Goal: Task Accomplishment & Management: Complete application form

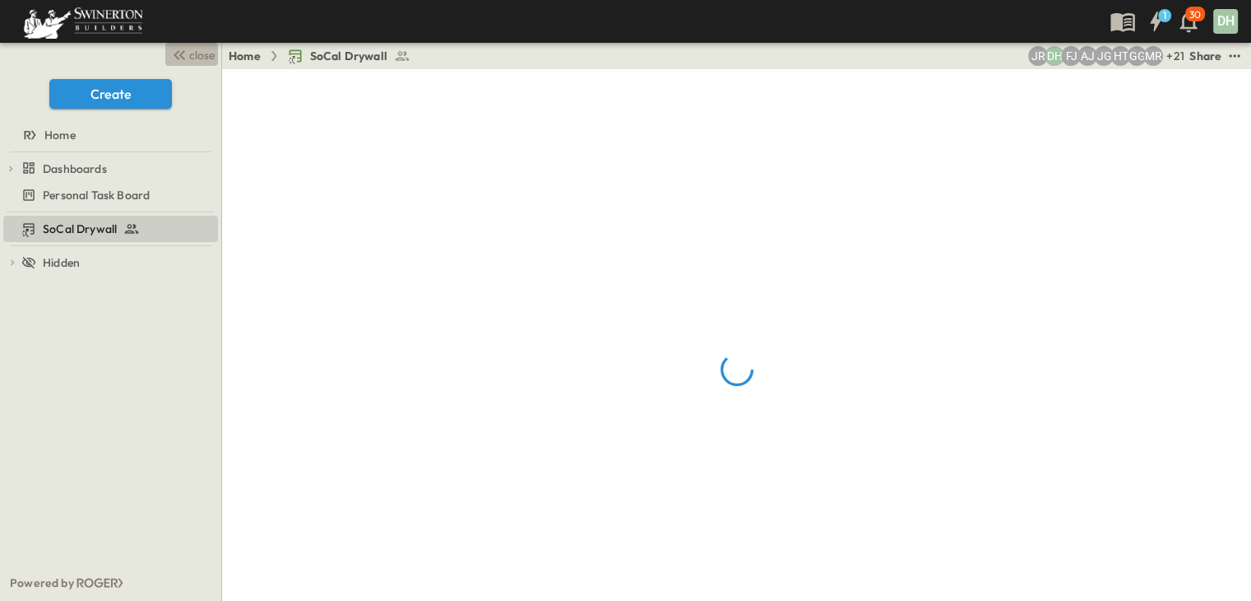
click at [199, 54] on span "close" at bounding box center [202, 55] width 26 height 16
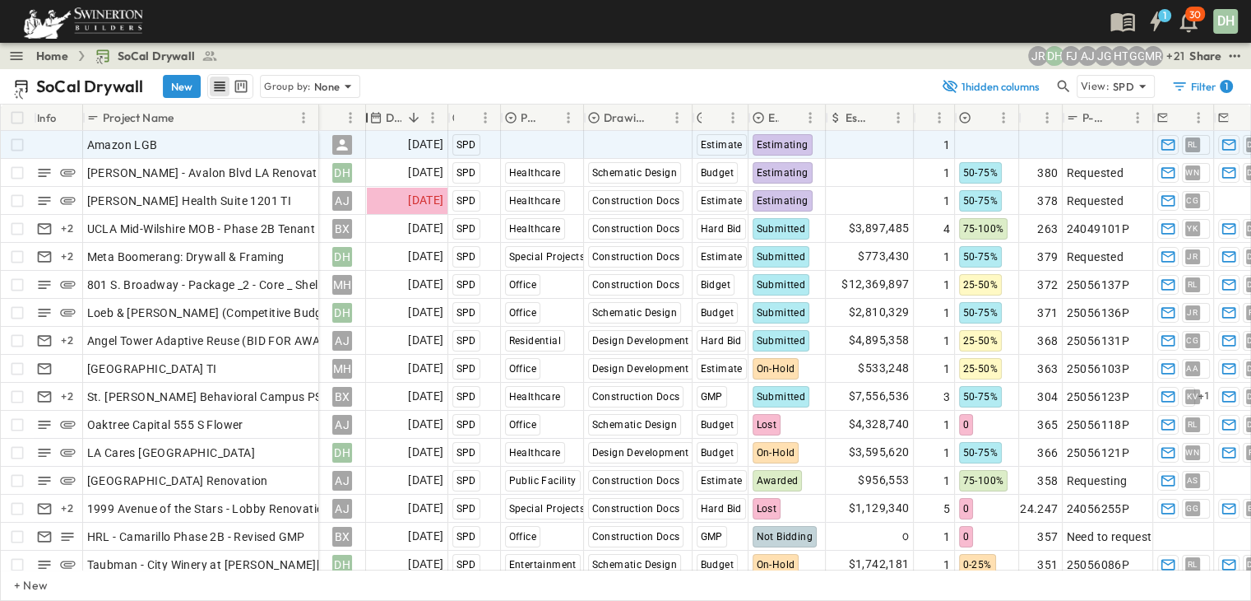
drag, startPoint x: 462, startPoint y: 123, endPoint x: 365, endPoint y: 137, distance: 98.2
click at [365, 137] on div "Info Project Name Owner Due Date Region Primary Market Drawing Status Estimate …" at bounding box center [626, 336] width 1250 height 465
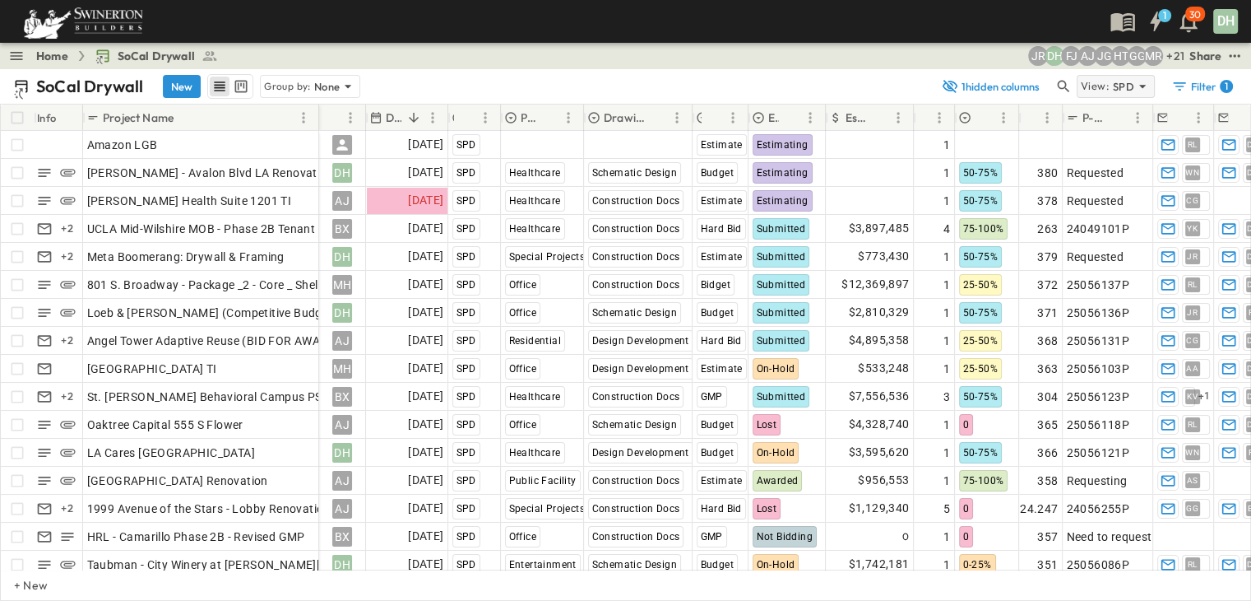
click at [1151, 81] on icon at bounding box center [1142, 86] width 16 height 16
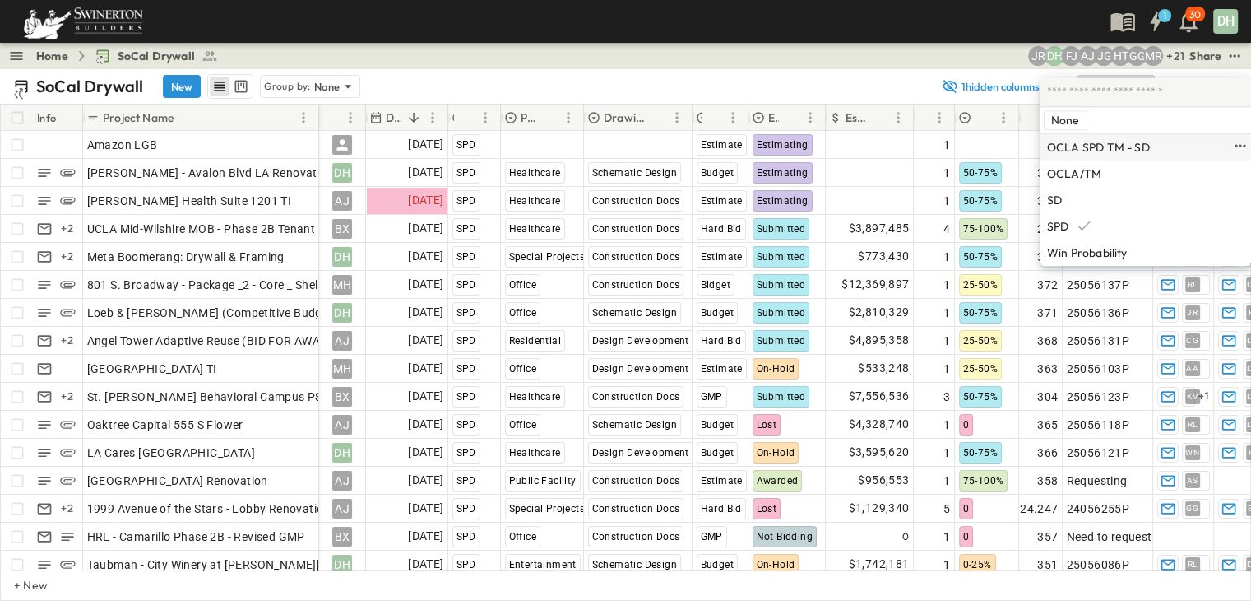
click at [1097, 142] on p "OCLA SPD TM - SD" at bounding box center [1098, 147] width 103 height 13
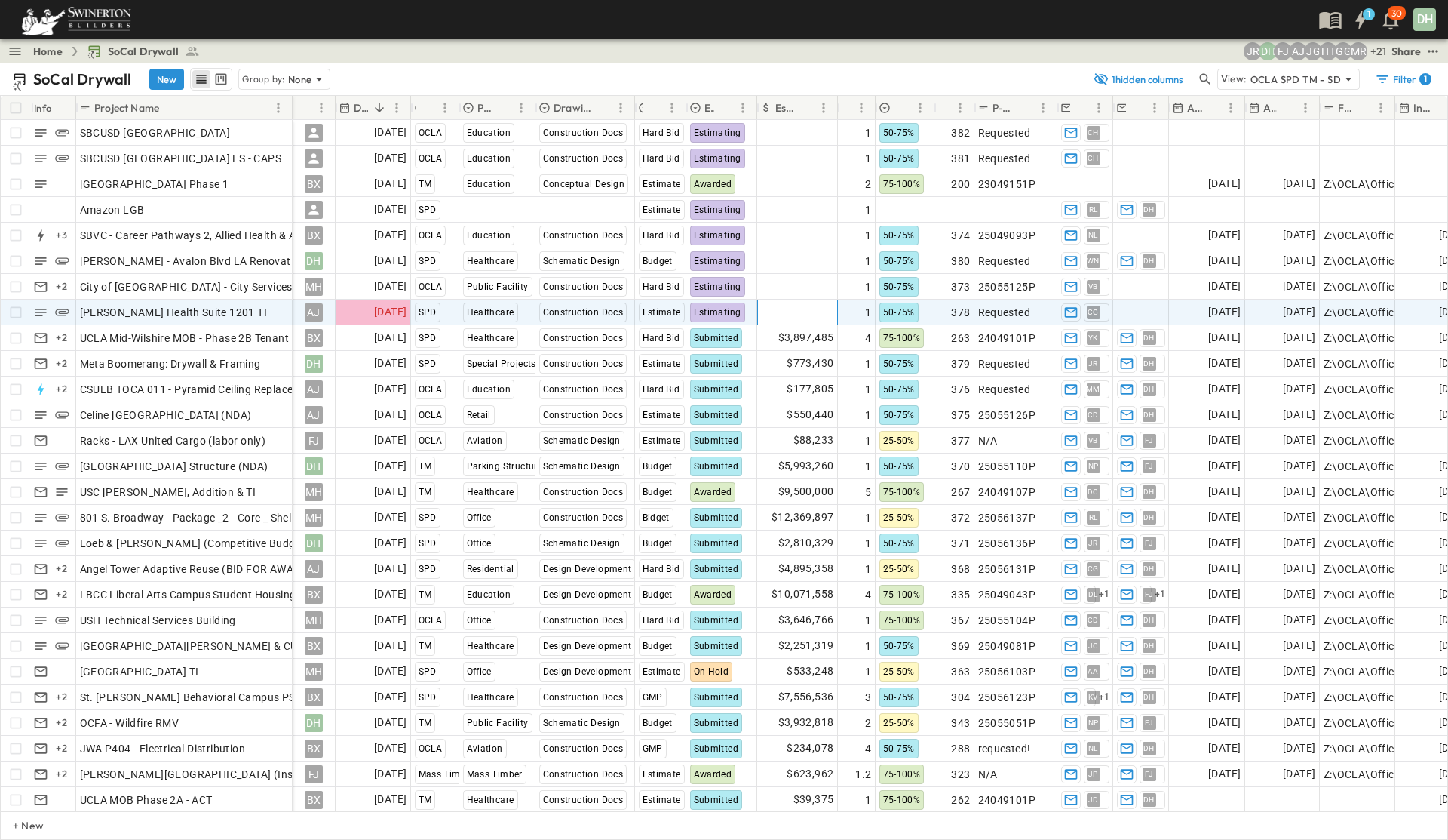
click at [820, 313] on span "Add Amount" at bounding box center [802, 312] width 61 height 15
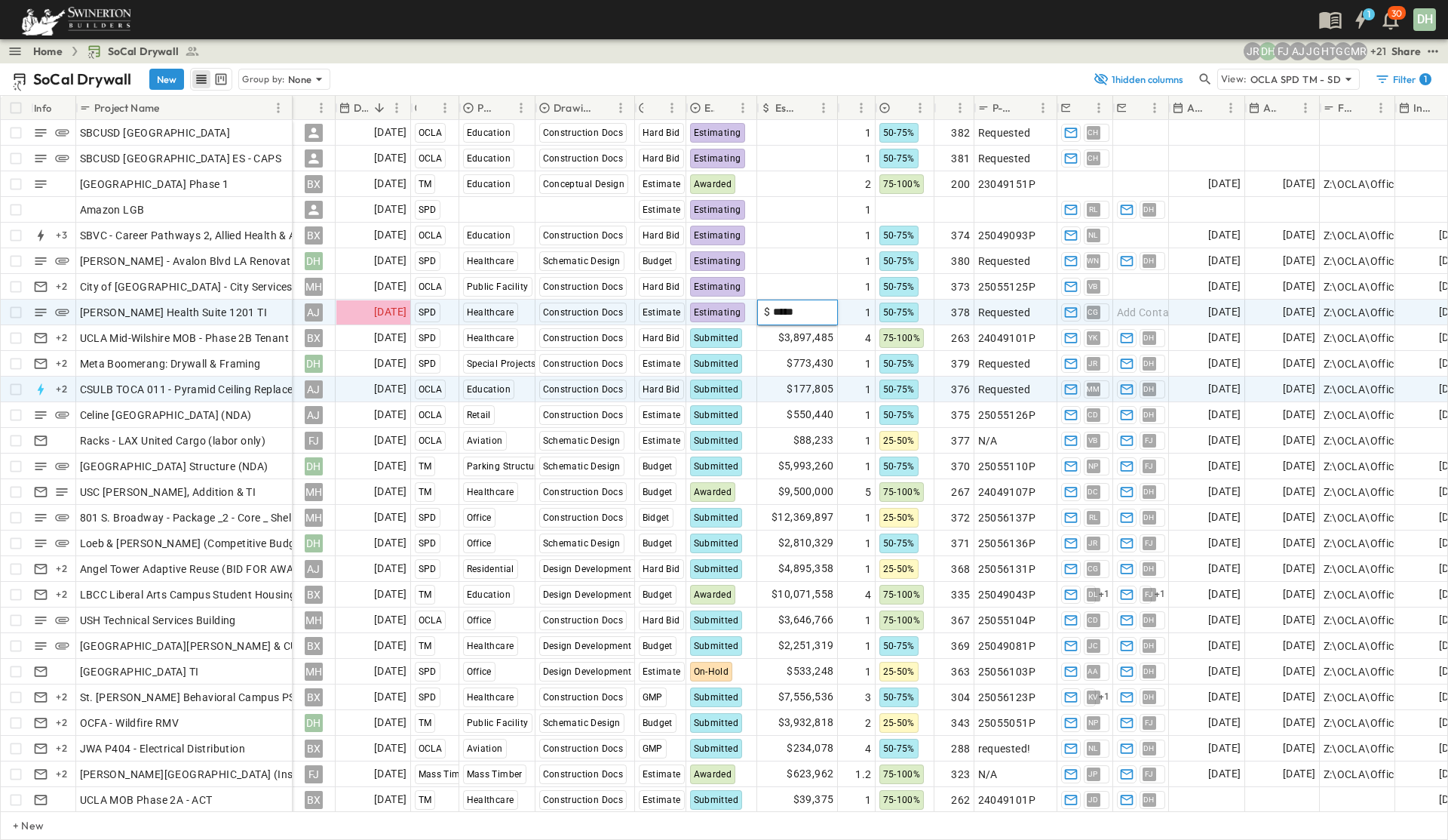
type input "******"
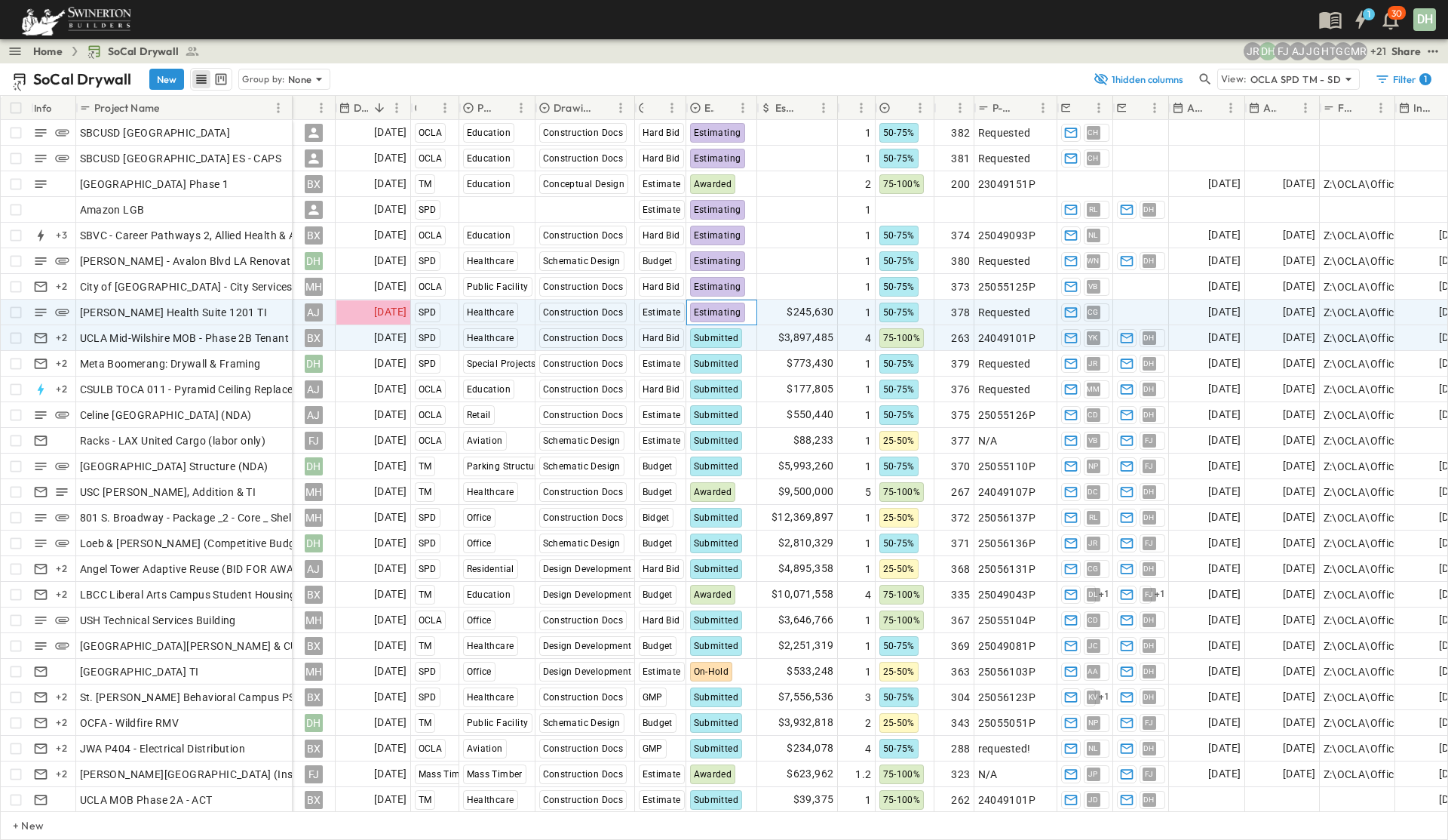
click at [731, 310] on span "Estimating" at bounding box center [718, 313] width 48 height 11
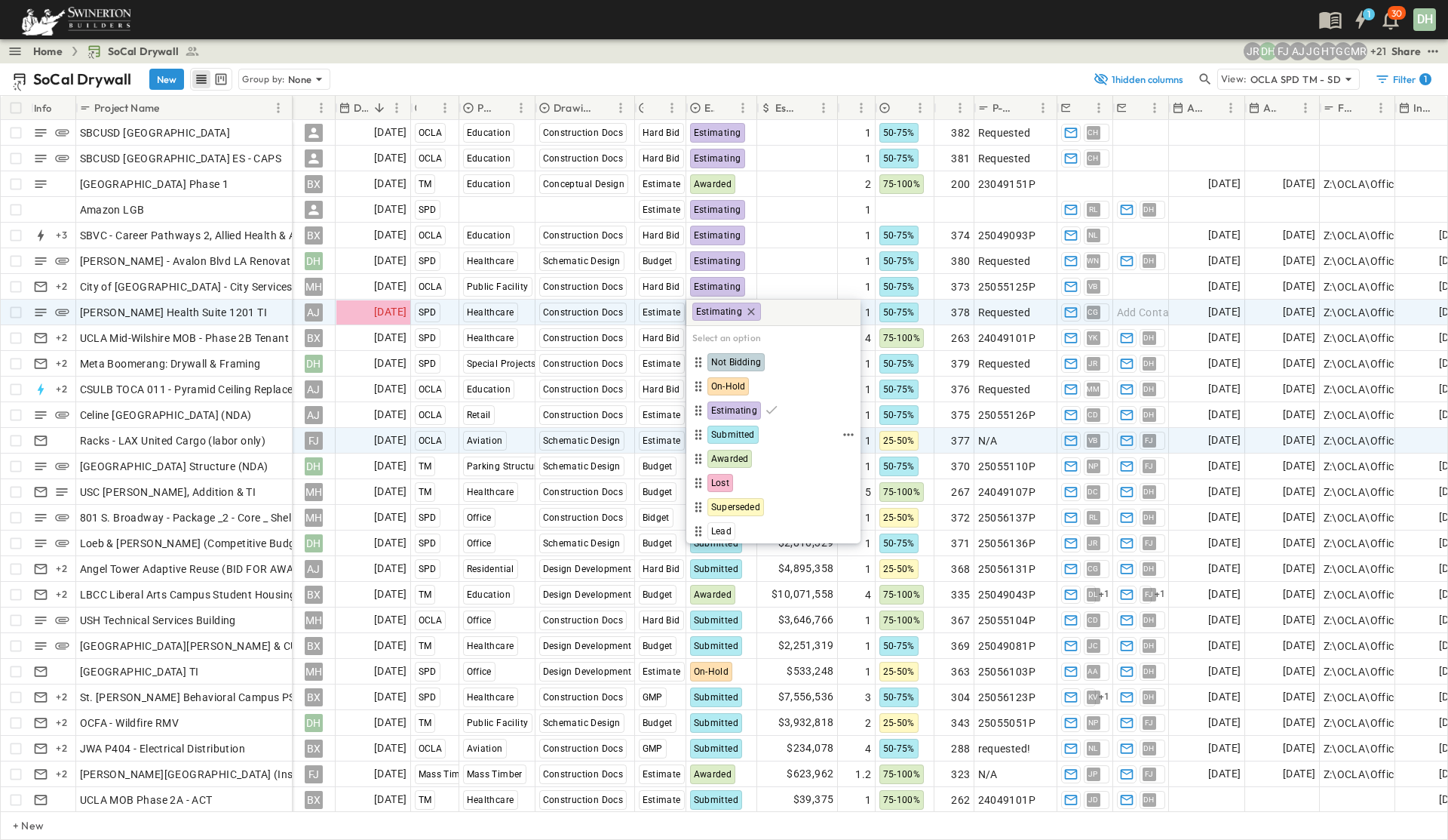
drag, startPoint x: 739, startPoint y: 433, endPoint x: 750, endPoint y: 430, distance: 11.4
click at [740, 433] on span "Submitted" at bounding box center [734, 434] width 44 height 12
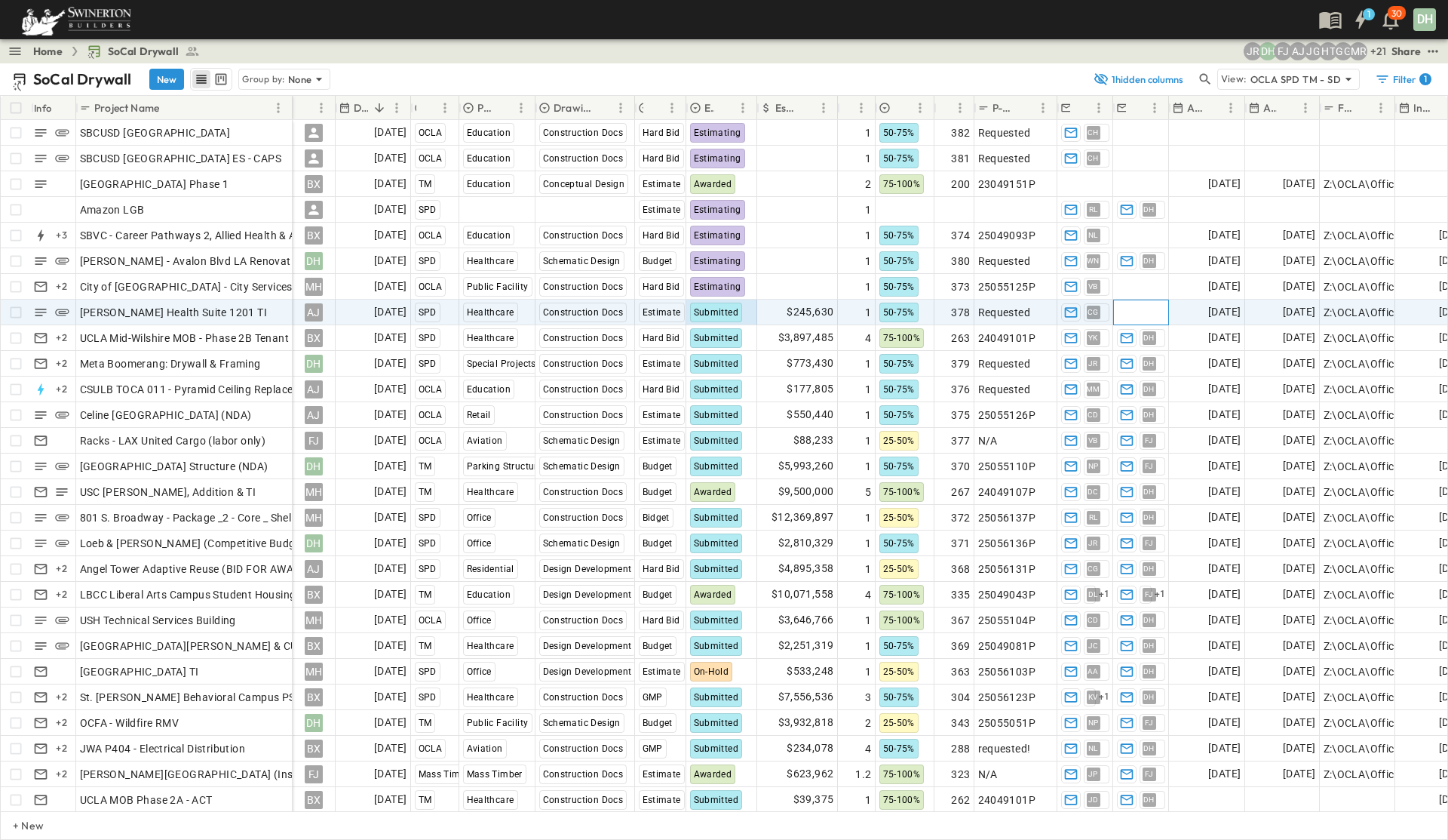
click at [1133, 307] on span "Add Contact" at bounding box center [1147, 312] width 61 height 15
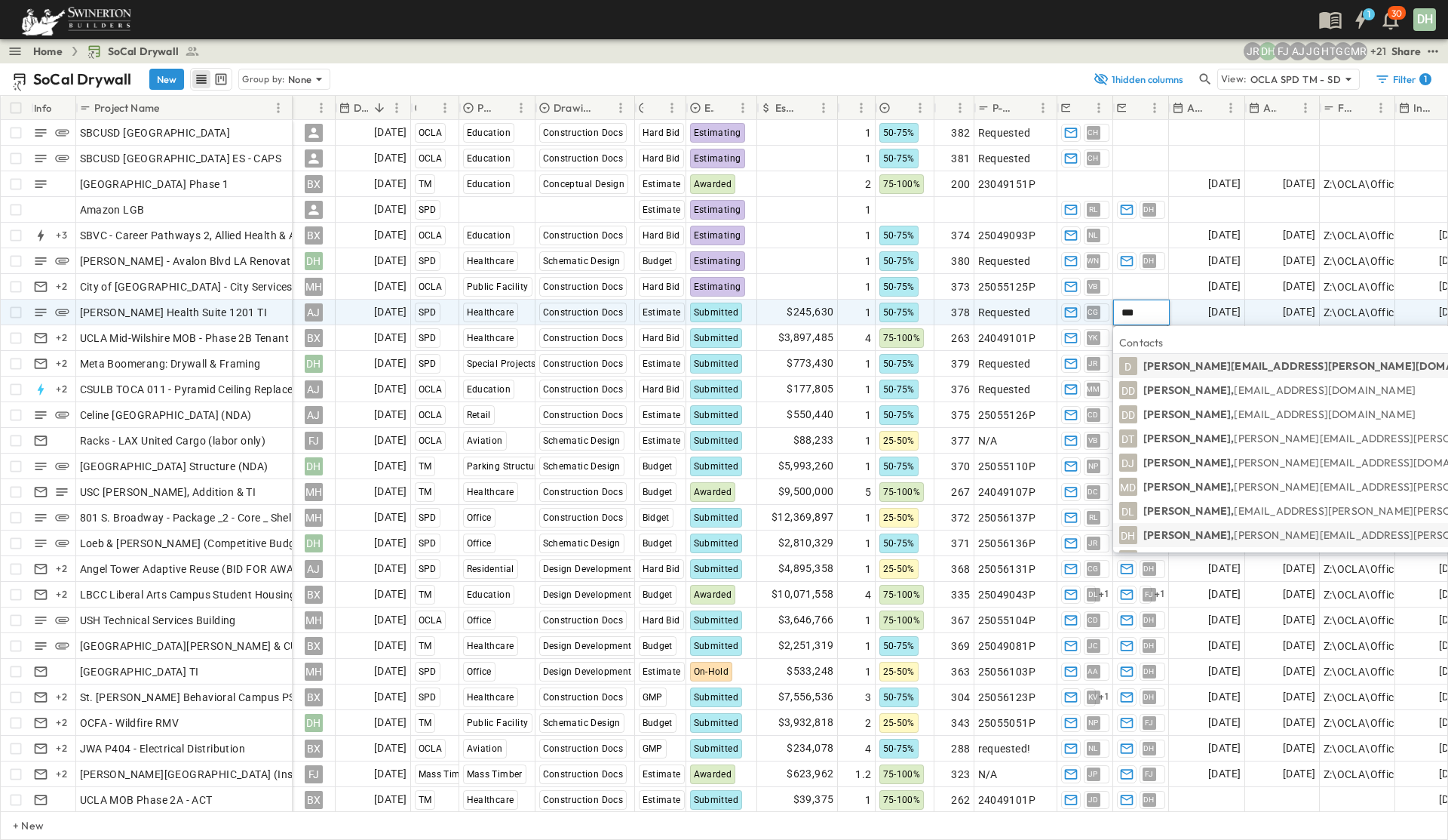
type input "***"
click at [1146, 534] on p "[PERSON_NAME], [PERSON_NAME][EMAIL_ADDRESS][PERSON_NAME][PERSON_NAME][DOMAIN_NA…" at bounding box center [1408, 535] width 529 height 15
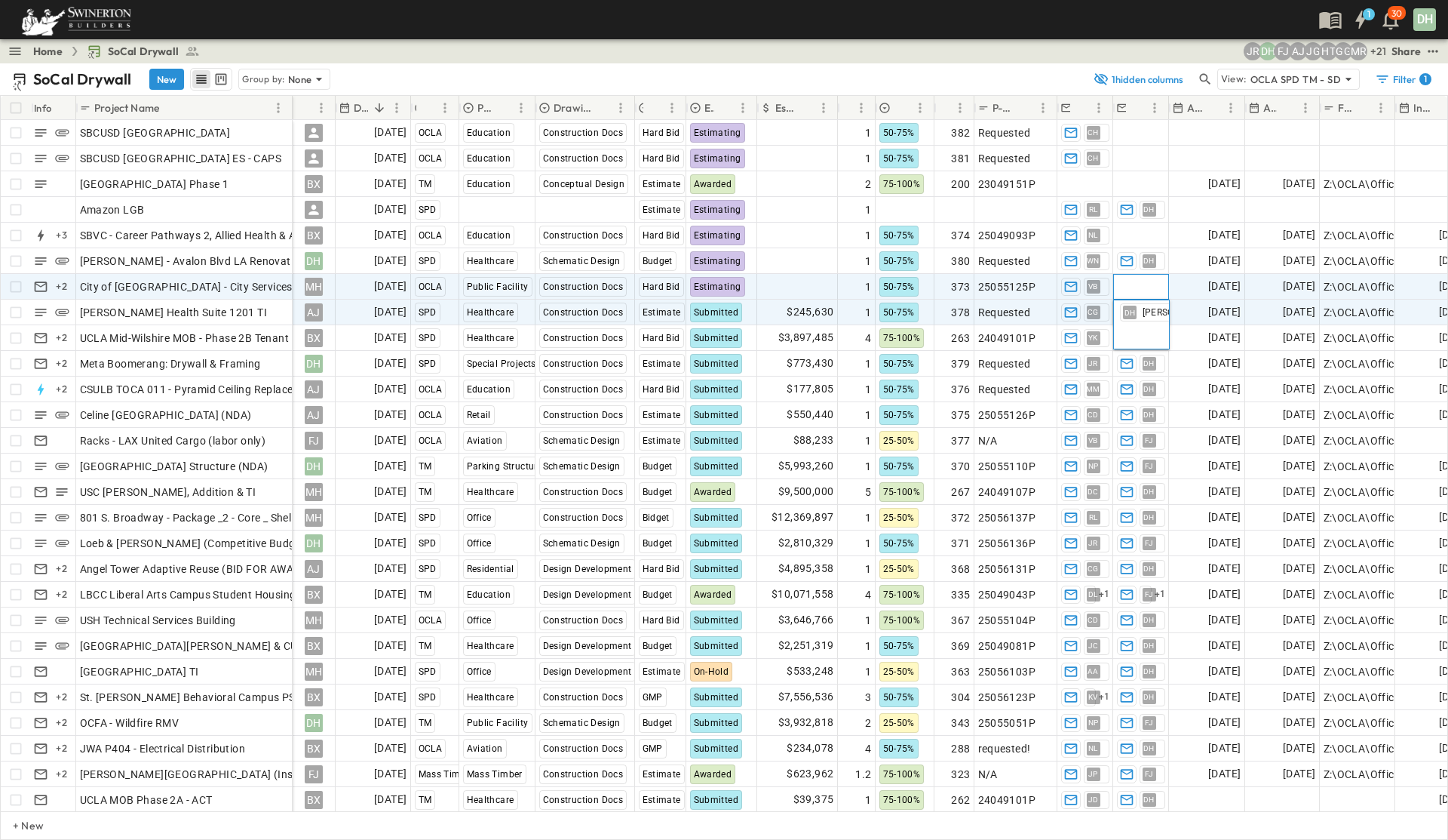
click at [1145, 284] on span "Add Contact" at bounding box center [1147, 286] width 61 height 15
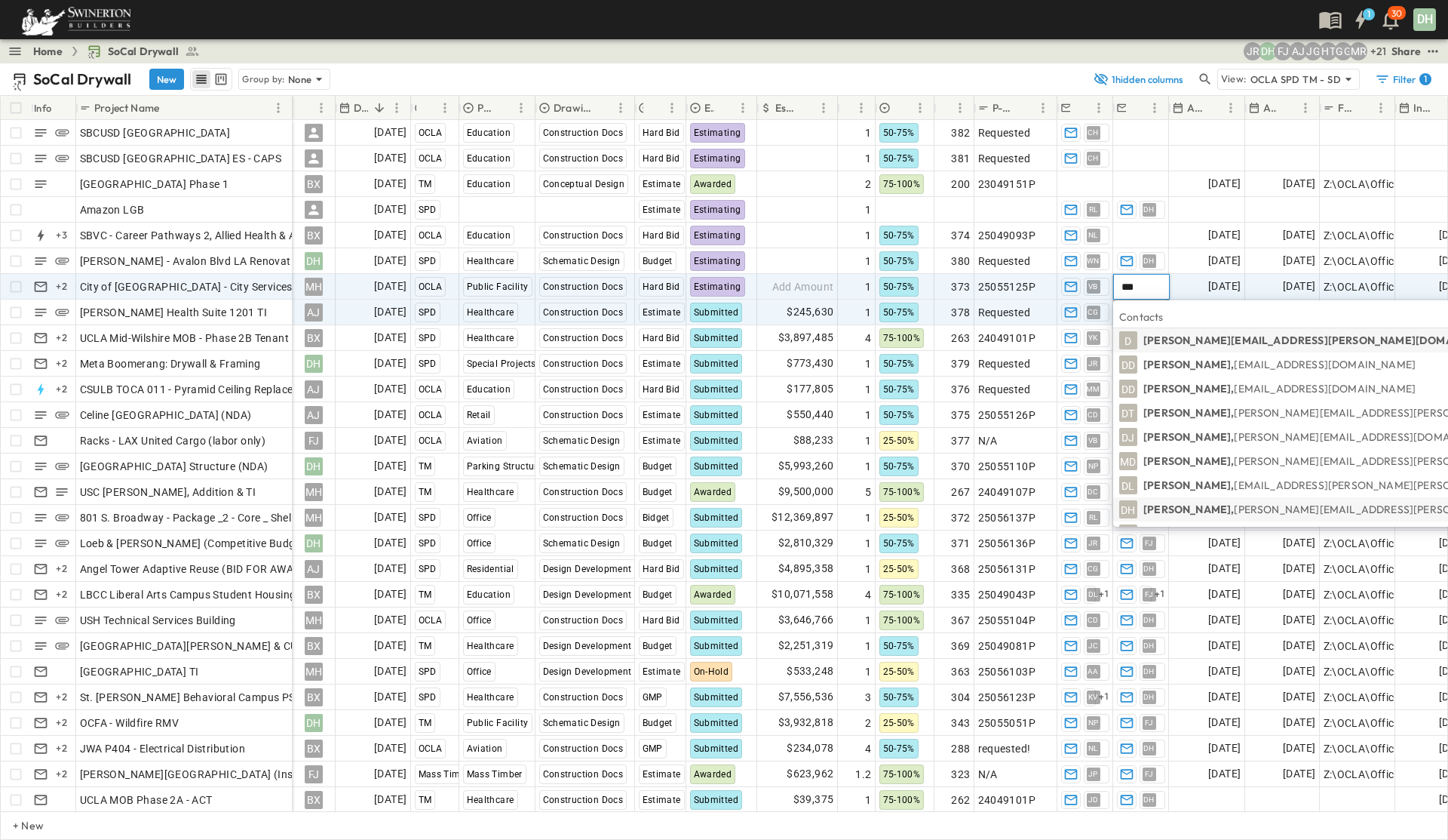
type input "***"
click at [1146, 513] on p "[PERSON_NAME], [PERSON_NAME][EMAIL_ADDRESS][PERSON_NAME][PERSON_NAME][DOMAIN_NA…" at bounding box center [1408, 509] width 529 height 15
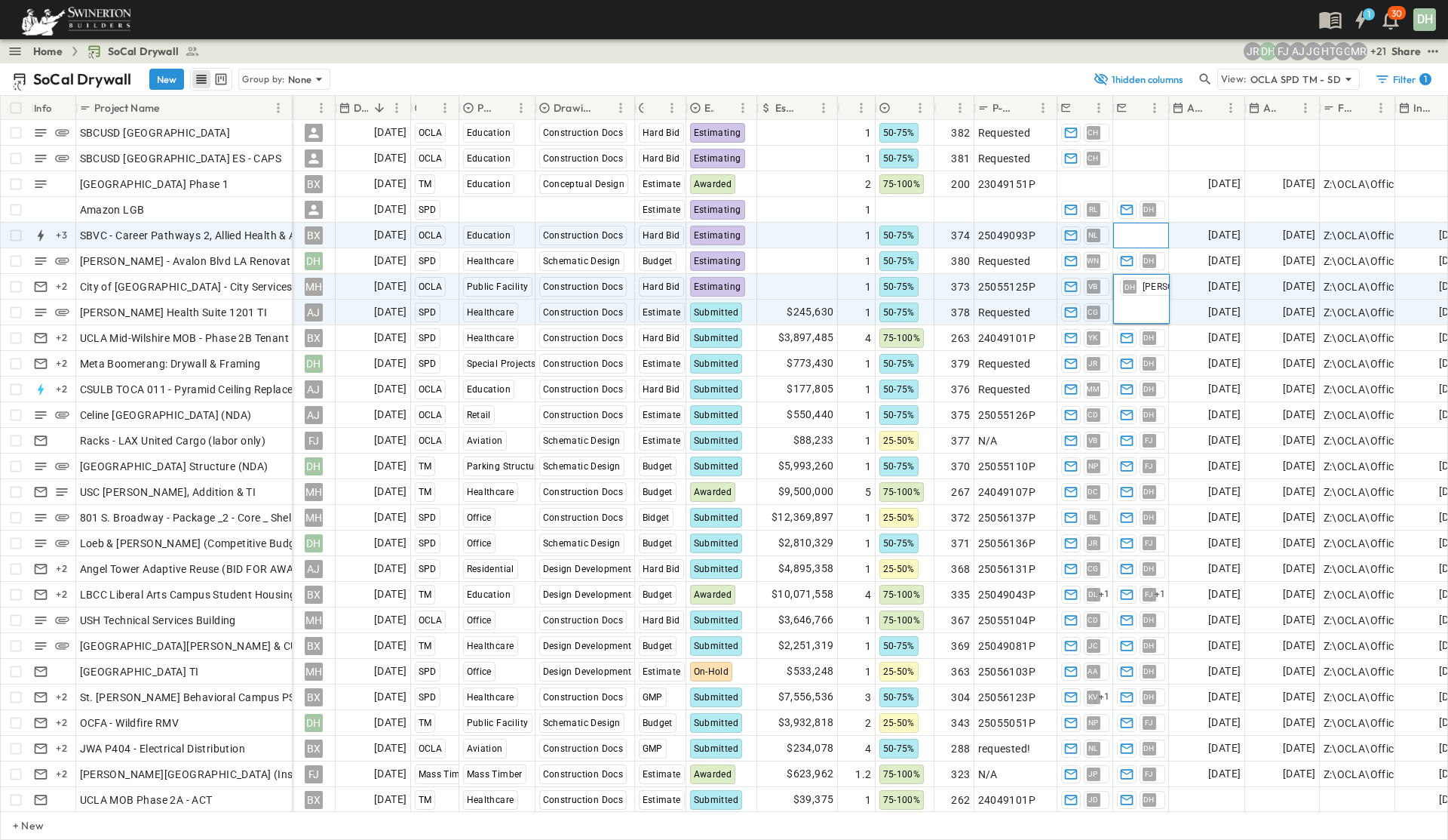
click at [1143, 233] on span "Add Contact" at bounding box center [1147, 235] width 61 height 15
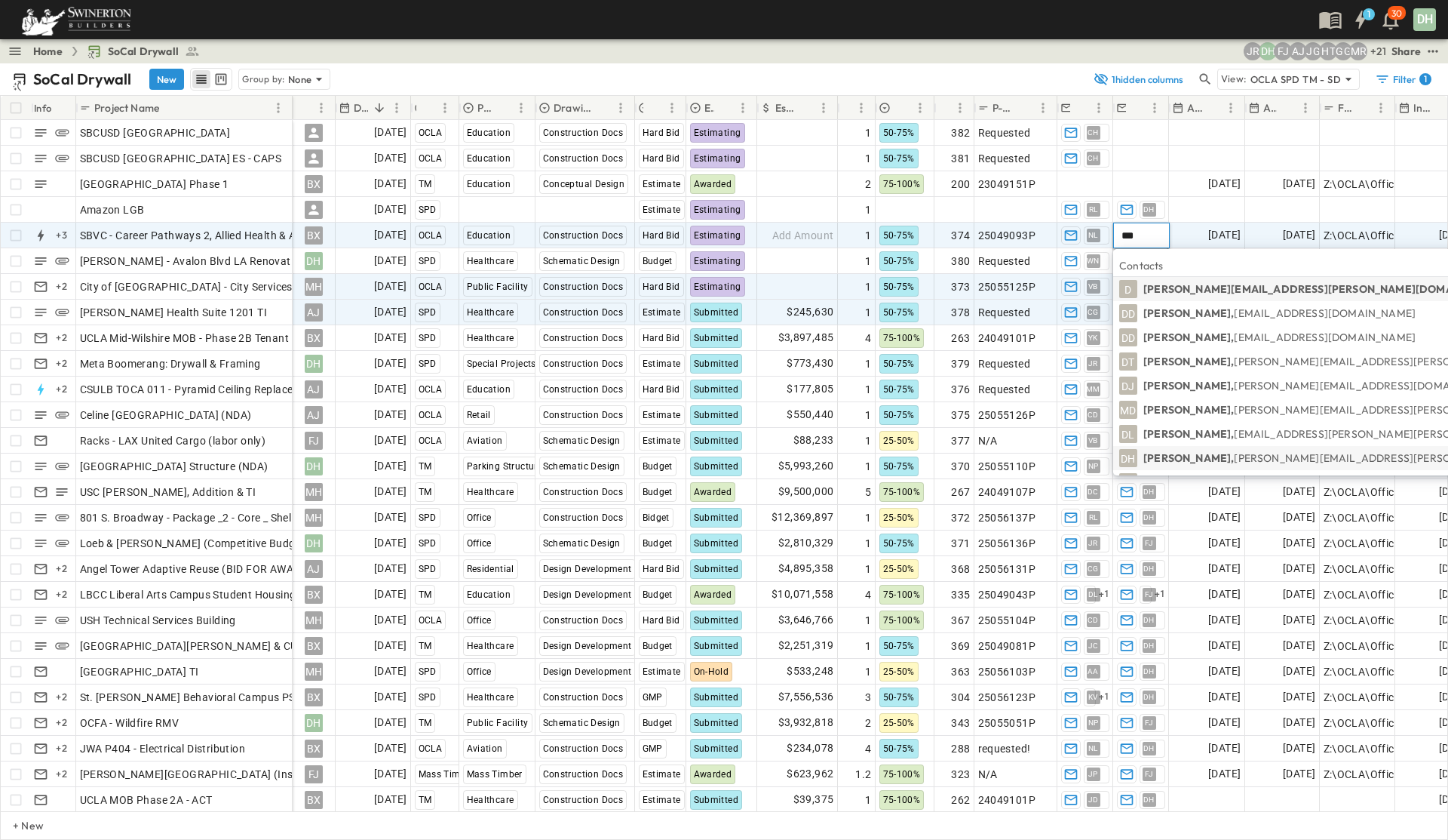
type input "***"
click at [1146, 459] on p "[PERSON_NAME], [PERSON_NAME][EMAIL_ADDRESS][PERSON_NAME][PERSON_NAME][DOMAIN_NA…" at bounding box center [1408, 458] width 529 height 15
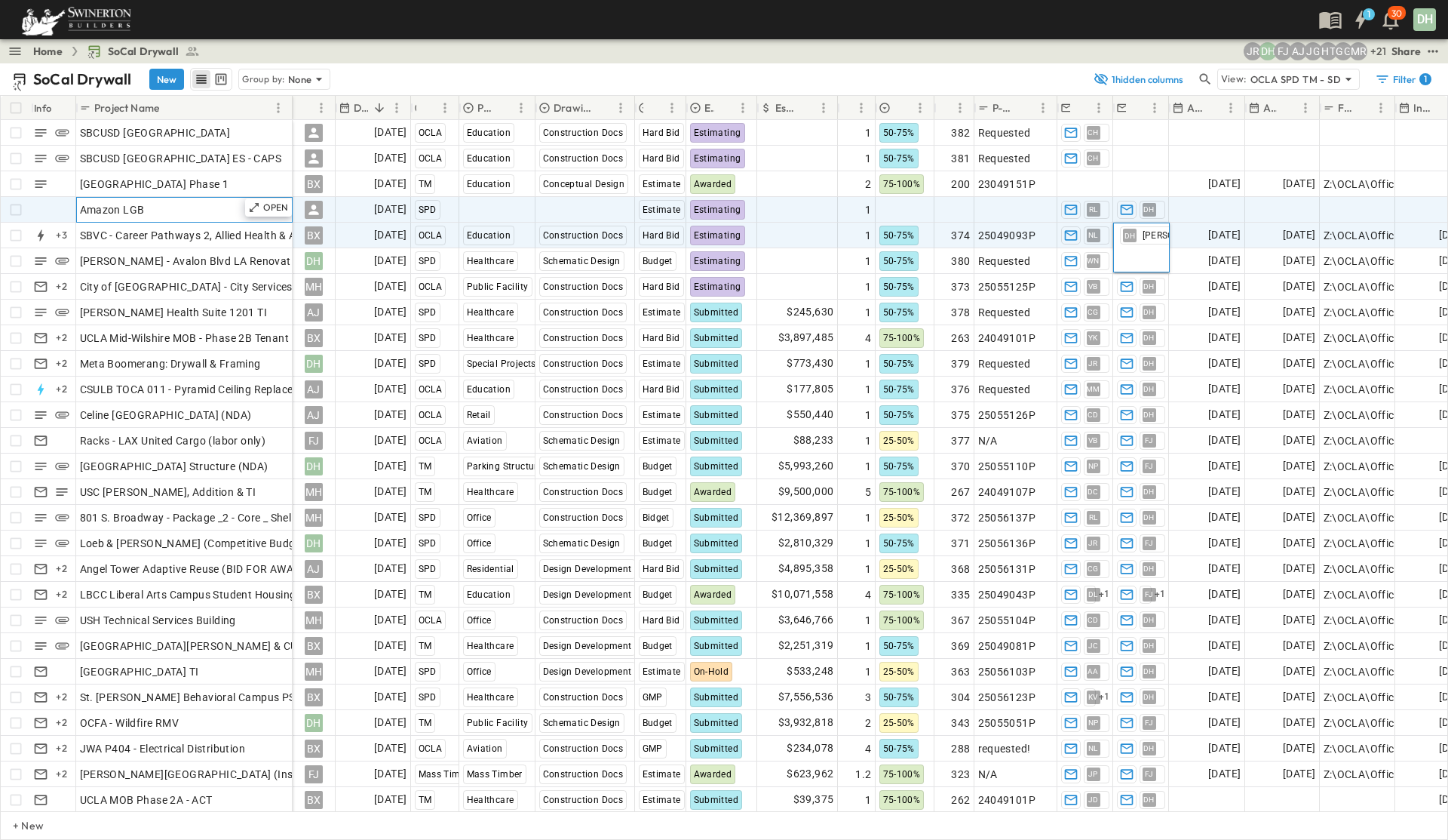
click at [194, 215] on div "Amazon LGB" at bounding box center [184, 209] width 209 height 21
click at [1146, 210] on span "DH" at bounding box center [1149, 209] width 11 height 1
click at [1146, 212] on span "[PERSON_NAME]" at bounding box center [1169, 209] width 64 height 12
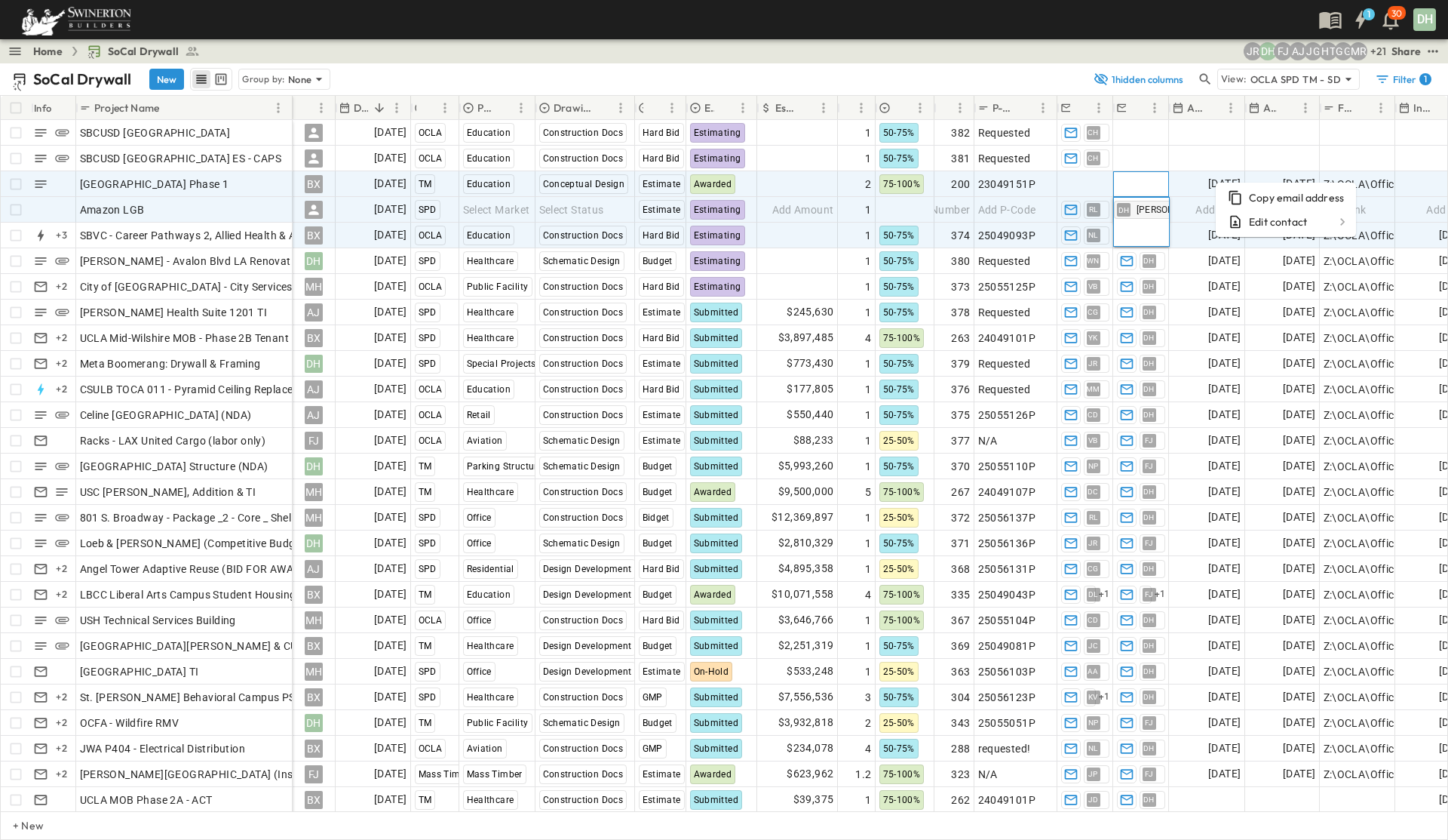
click at [1146, 183] on span "Add Contact" at bounding box center [1147, 183] width 61 height 15
click at [1146, 209] on span "DH" at bounding box center [1149, 209] width 11 height 1
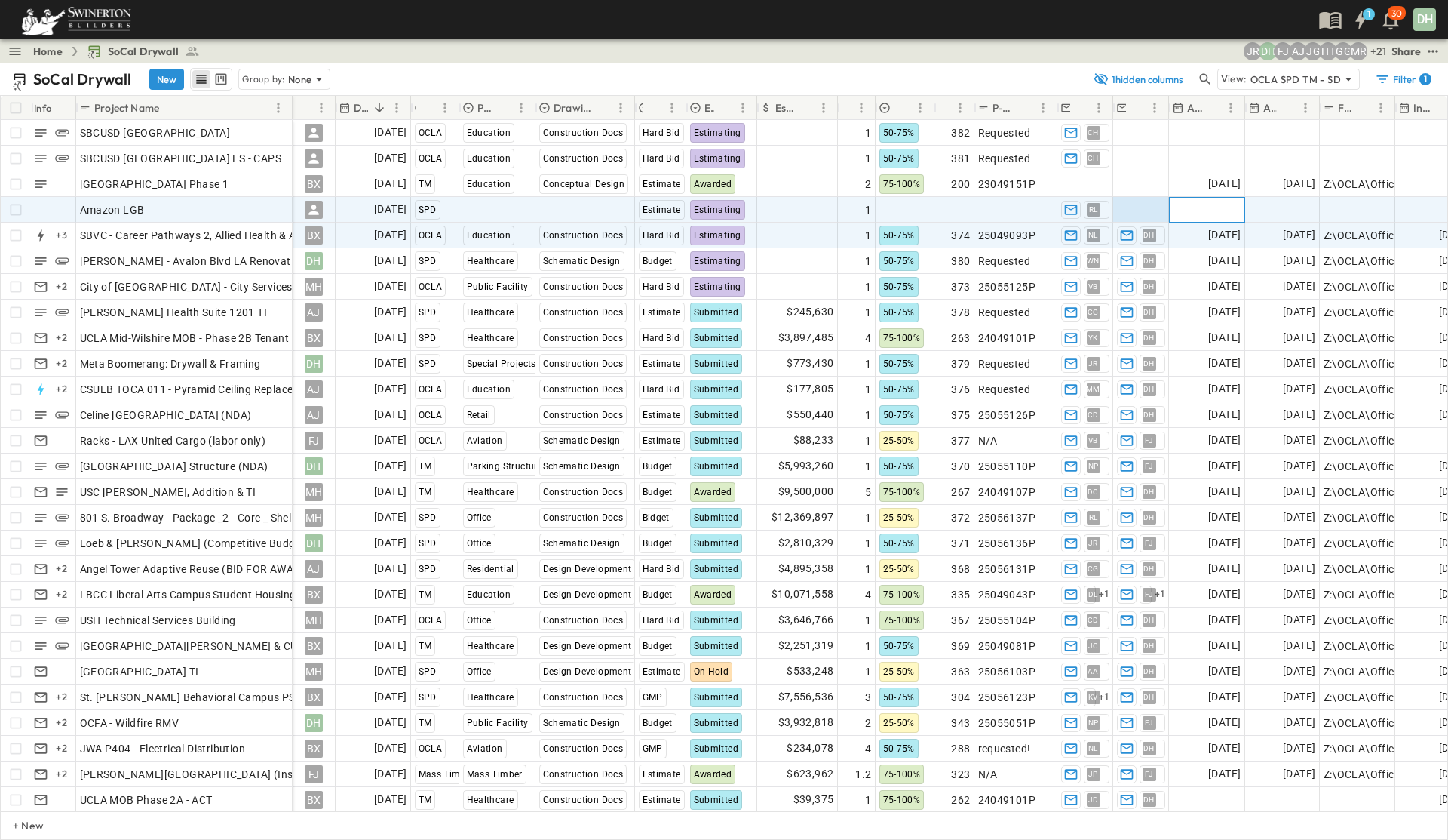
click at [1146, 209] on span "Add Date" at bounding box center [1218, 209] width 45 height 15
